Goal: Information Seeking & Learning: Find specific fact

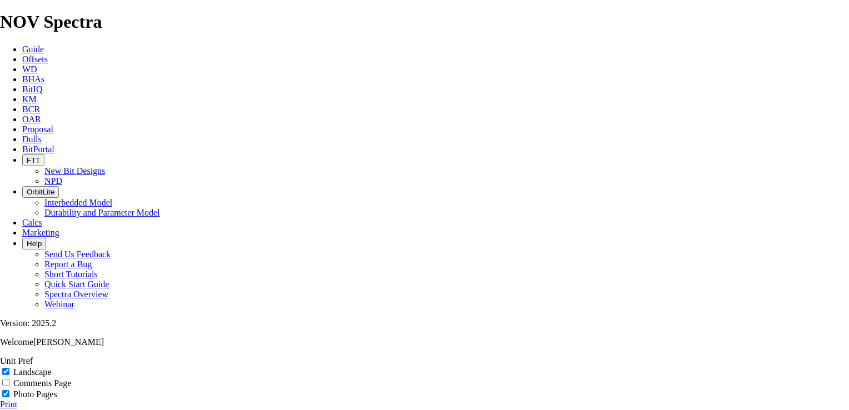
scroll to position [3888, 0]
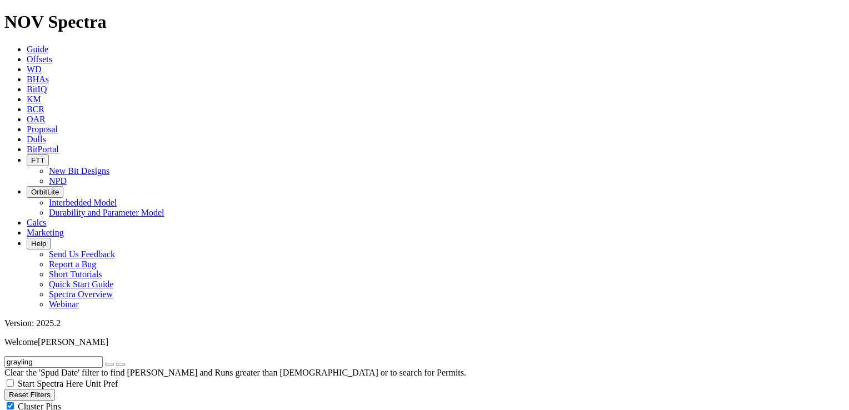
scroll to position [2374, 0]
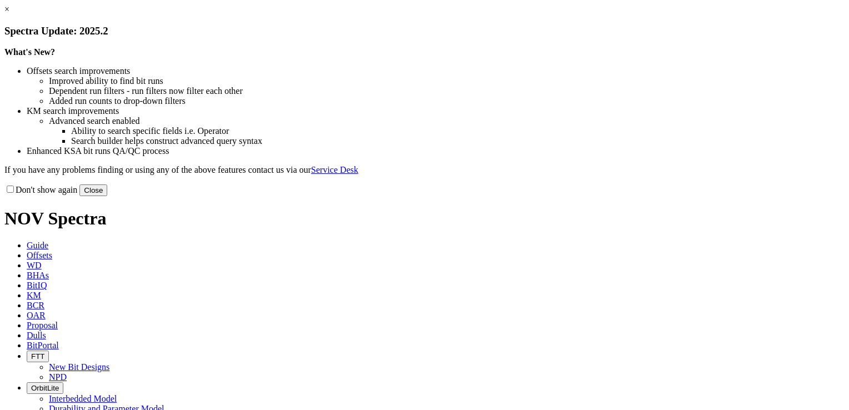
click at [107, 196] on button "Close" at bounding box center [93, 190] width 28 height 12
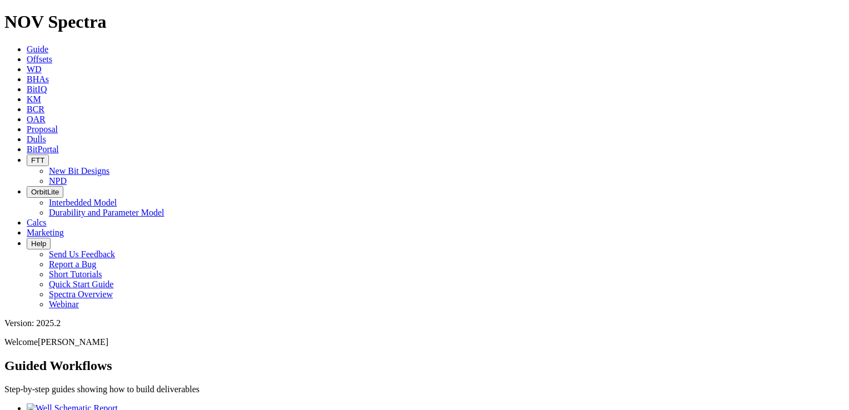
click at [46, 134] on link "Dulls" at bounding box center [36, 138] width 19 height 9
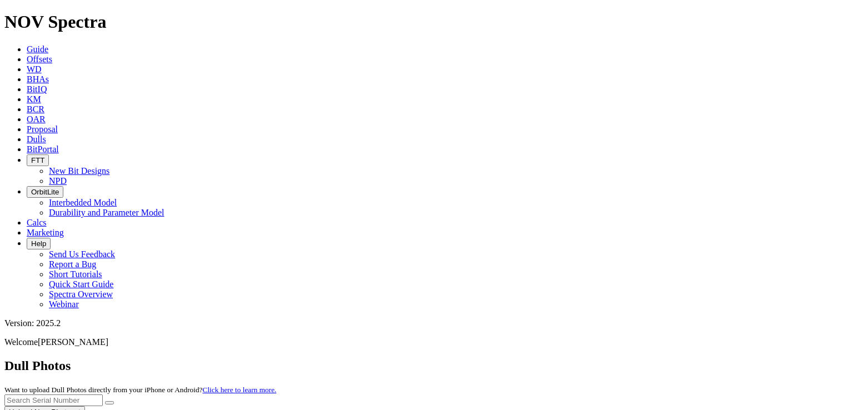
click at [103, 394] on input "text" at bounding box center [53, 400] width 98 height 12
type input "a319514"
click at [114, 401] on button "submit" at bounding box center [109, 402] width 9 height 3
